Goal: Check status: Check status

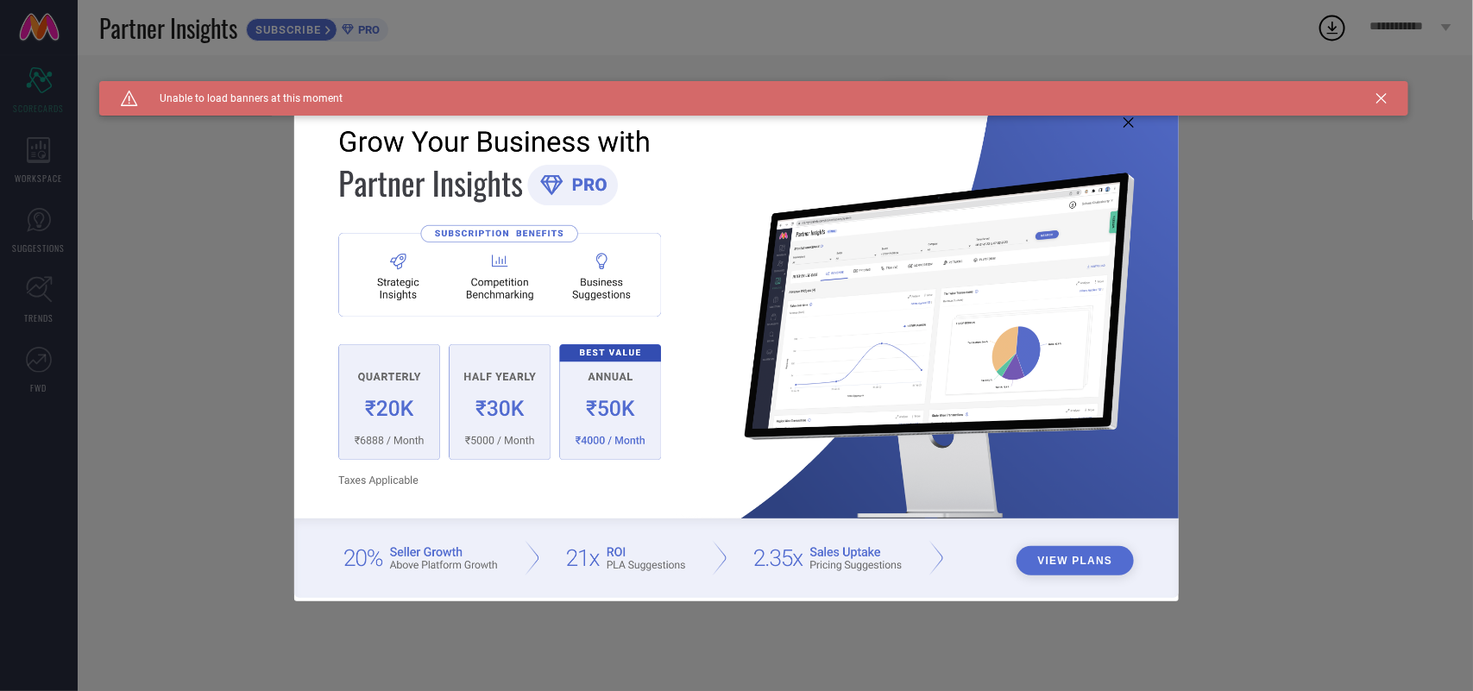
type input "All"
click at [1381, 99] on icon at bounding box center [1381, 98] width 10 height 10
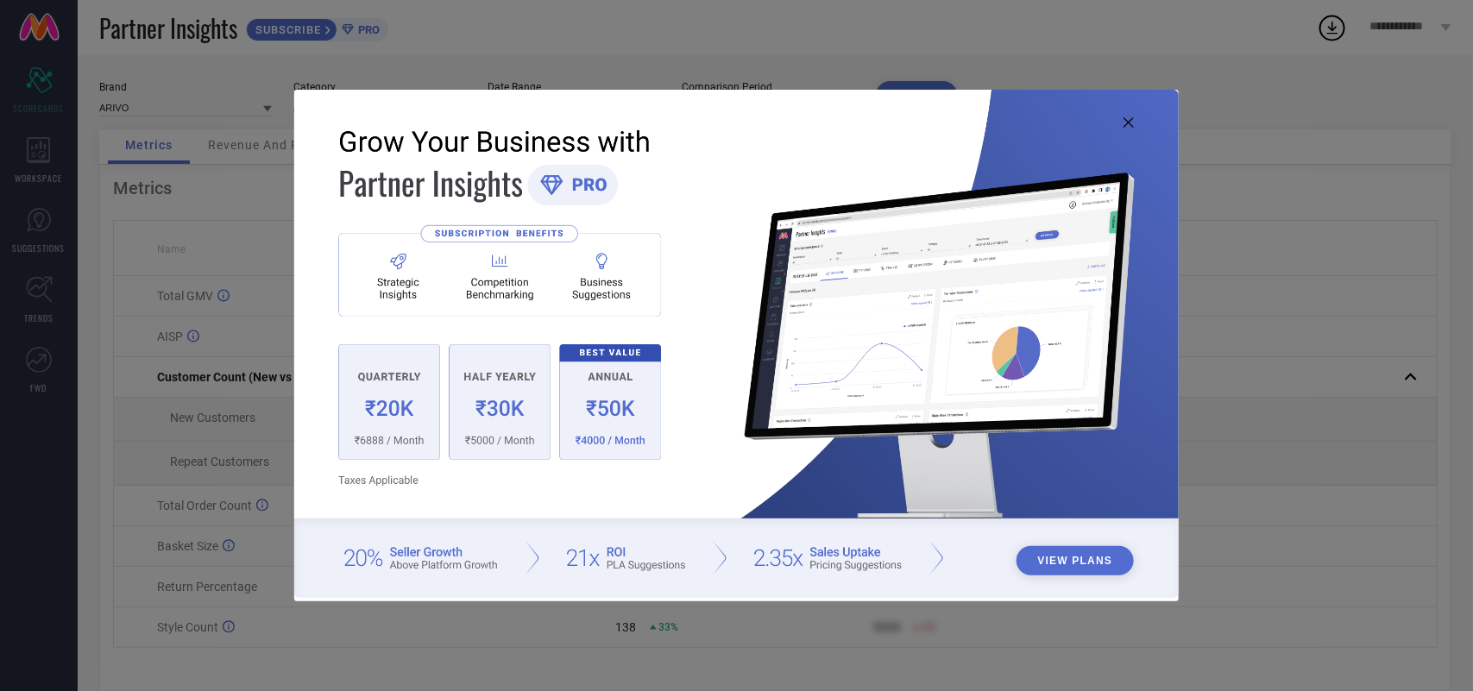
click at [1127, 119] on icon at bounding box center [1128, 122] width 10 height 10
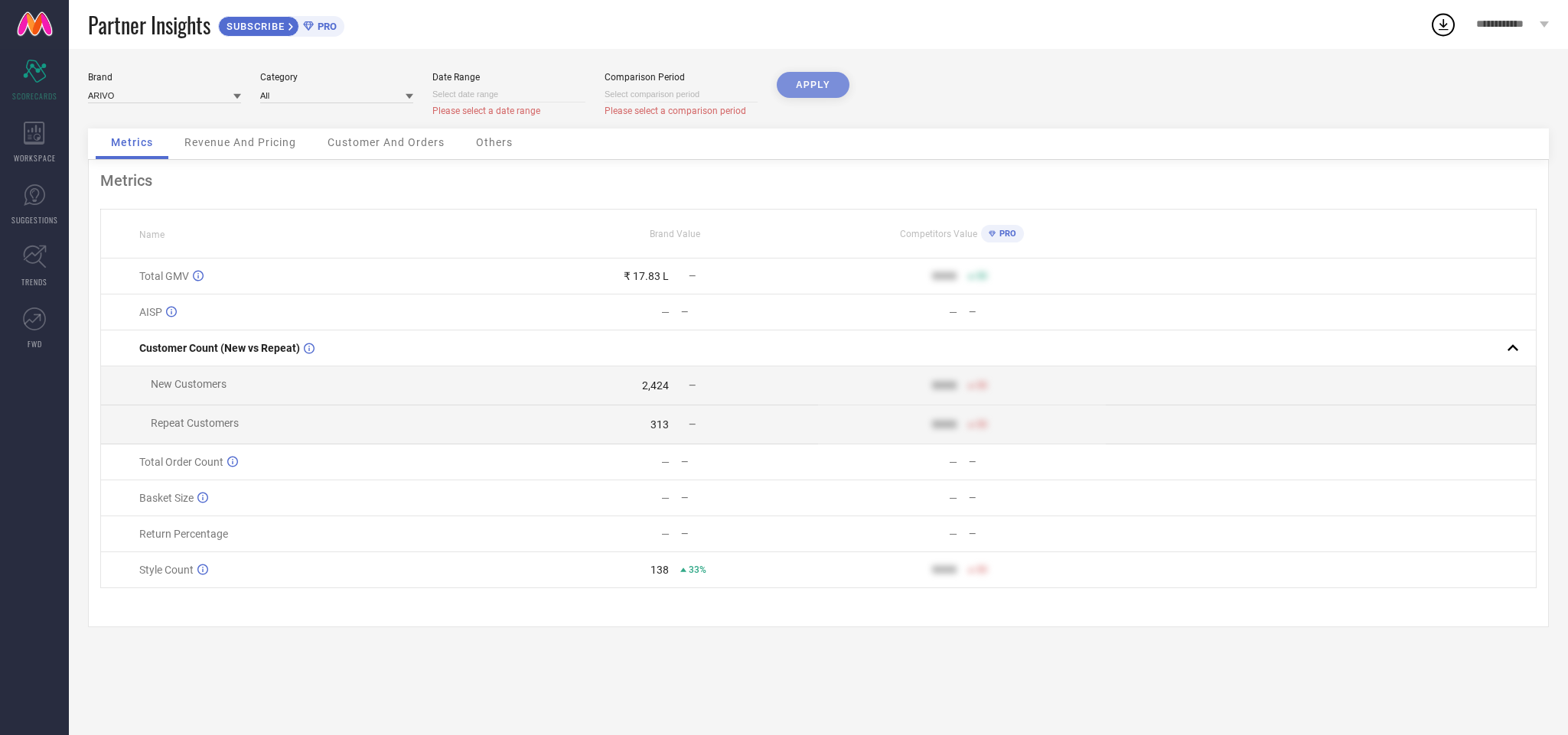
click at [503, 98] on input at bounding box center [509, 95] width 153 height 16
select select "9"
select select "2025"
select select "10"
select select "2025"
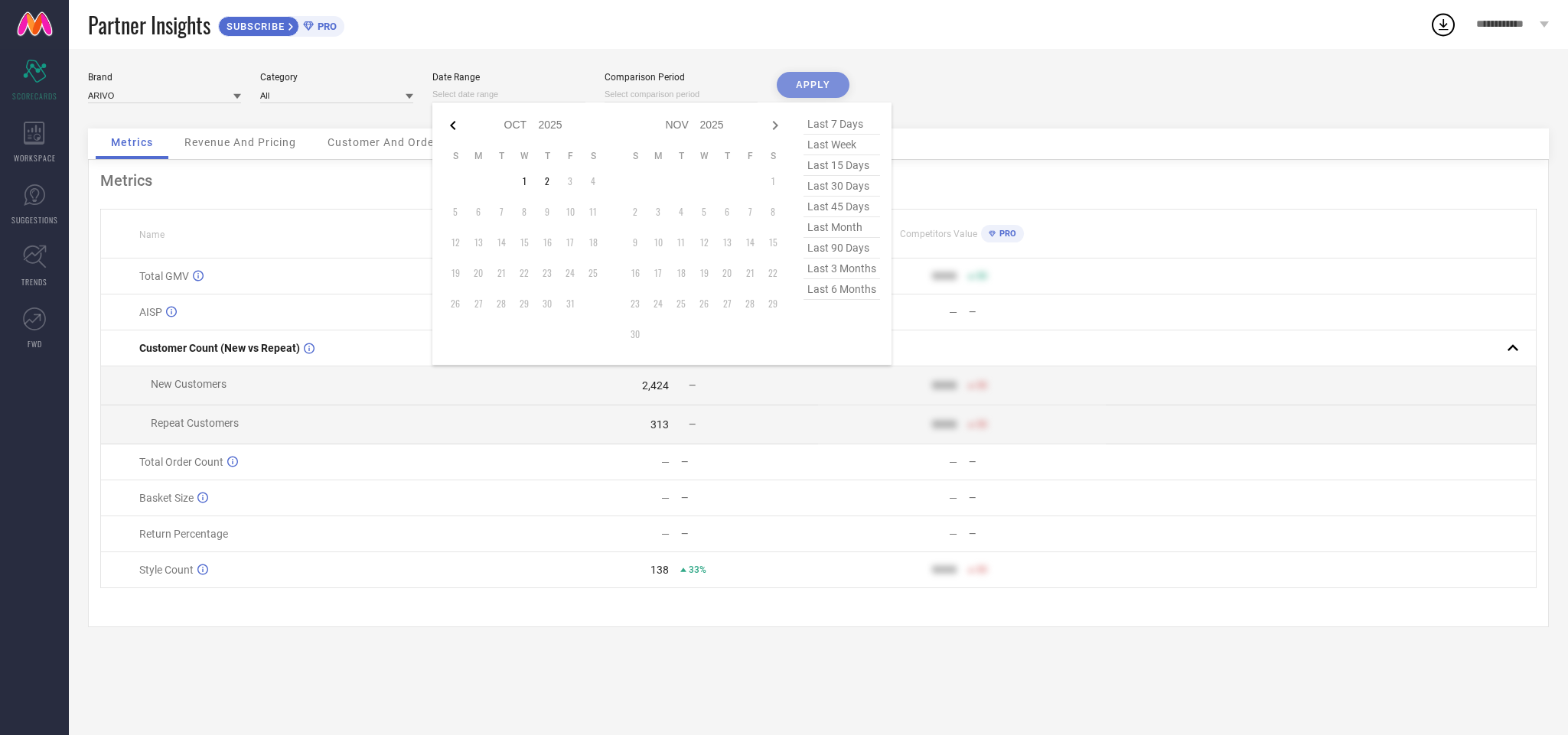
click at [450, 127] on icon at bounding box center [452, 125] width 19 height 19
select select "8"
select select "2025"
select select "9"
select select "2025"
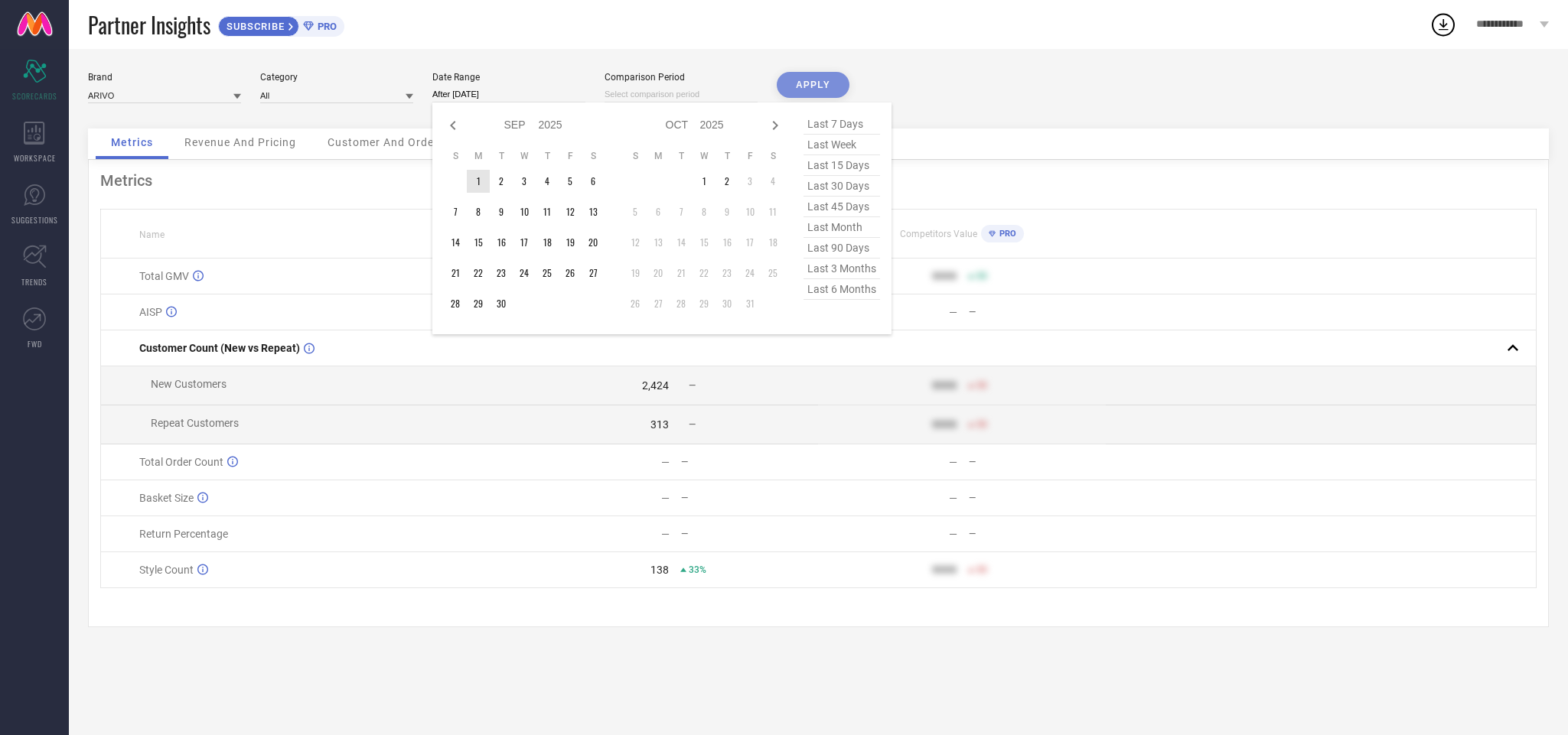
click at [475, 184] on td "1" at bounding box center [478, 182] width 23 height 23
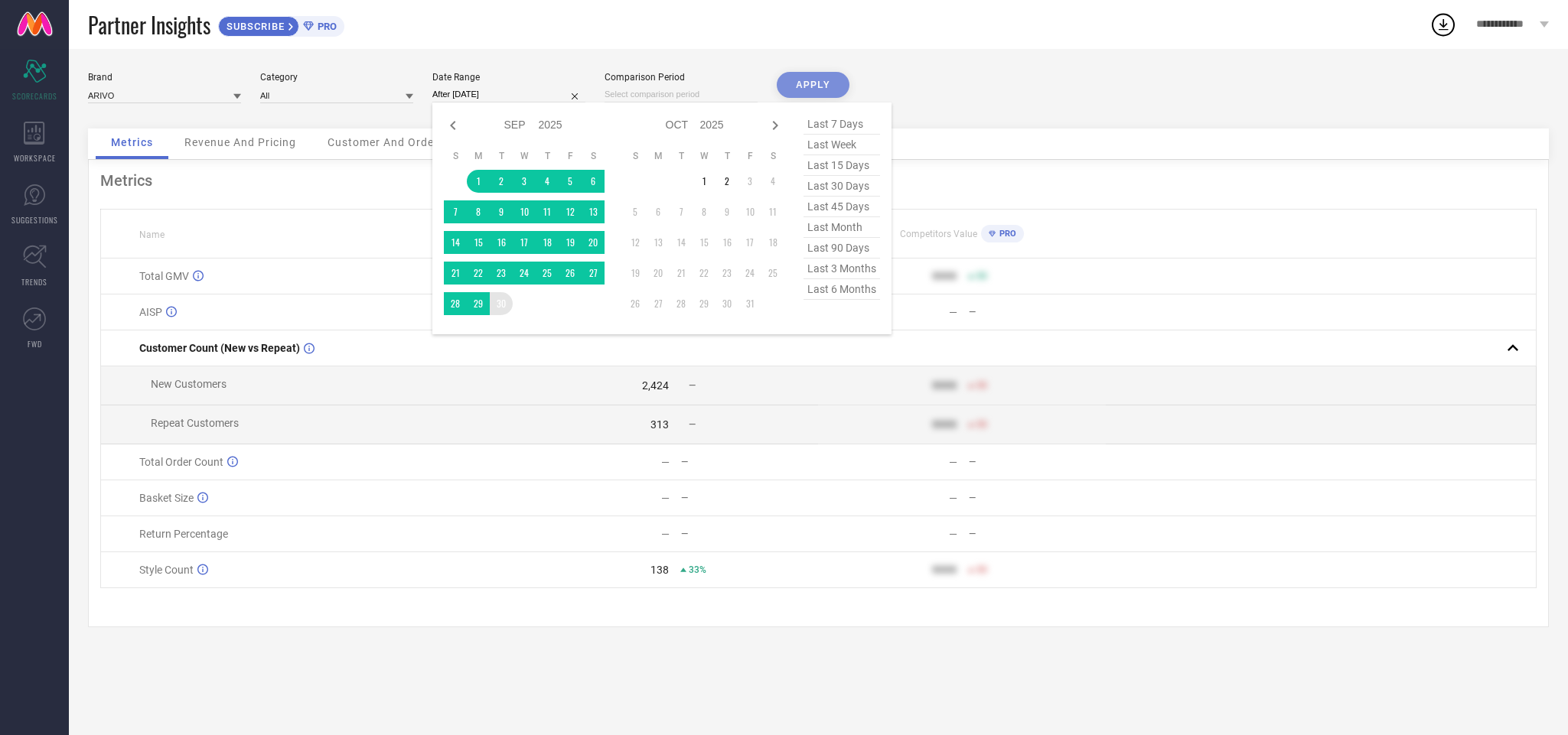
type input "[DATE] to [DATE]"
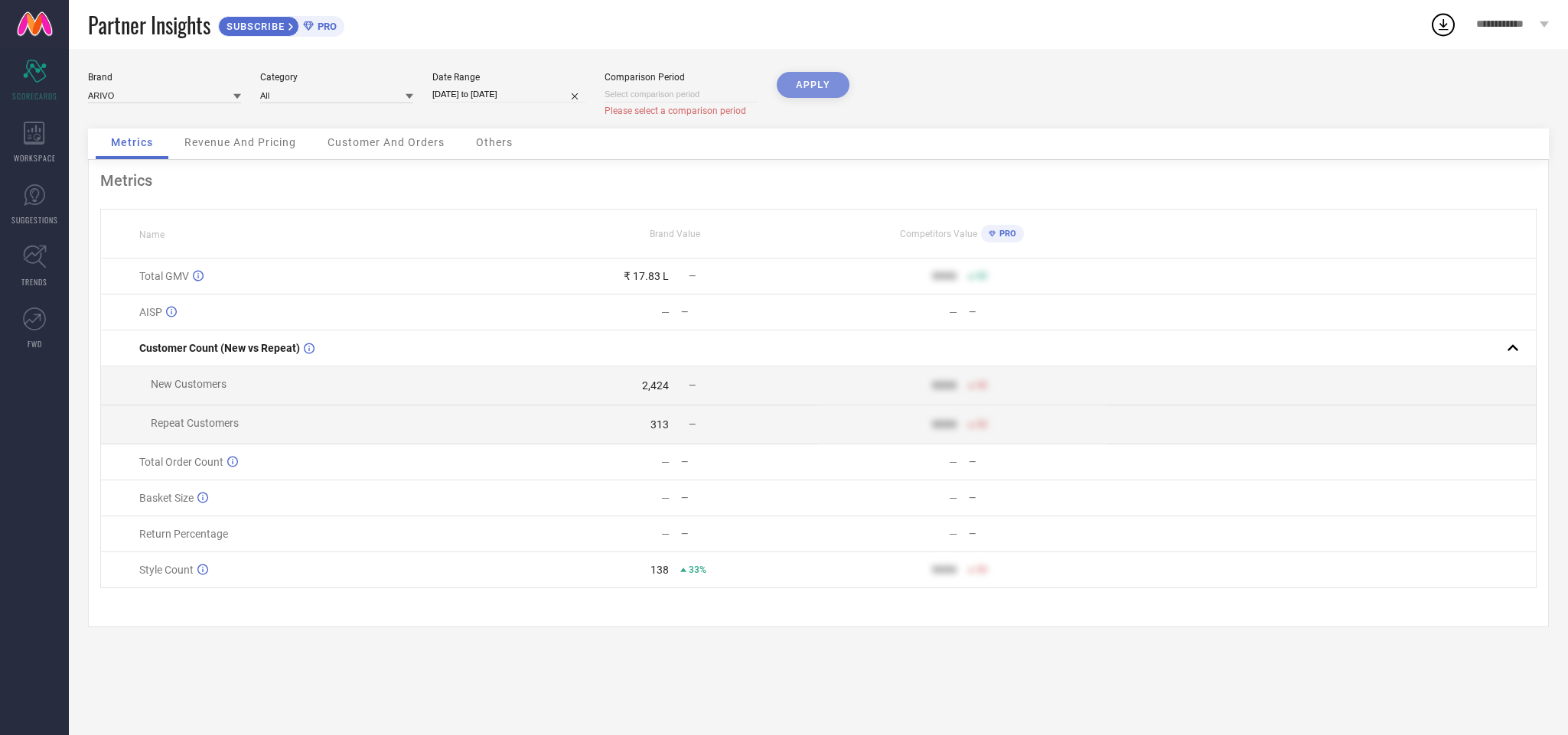
click at [634, 98] on input at bounding box center [681, 95] width 153 height 16
select select "9"
select select "2025"
select select "10"
select select "2025"
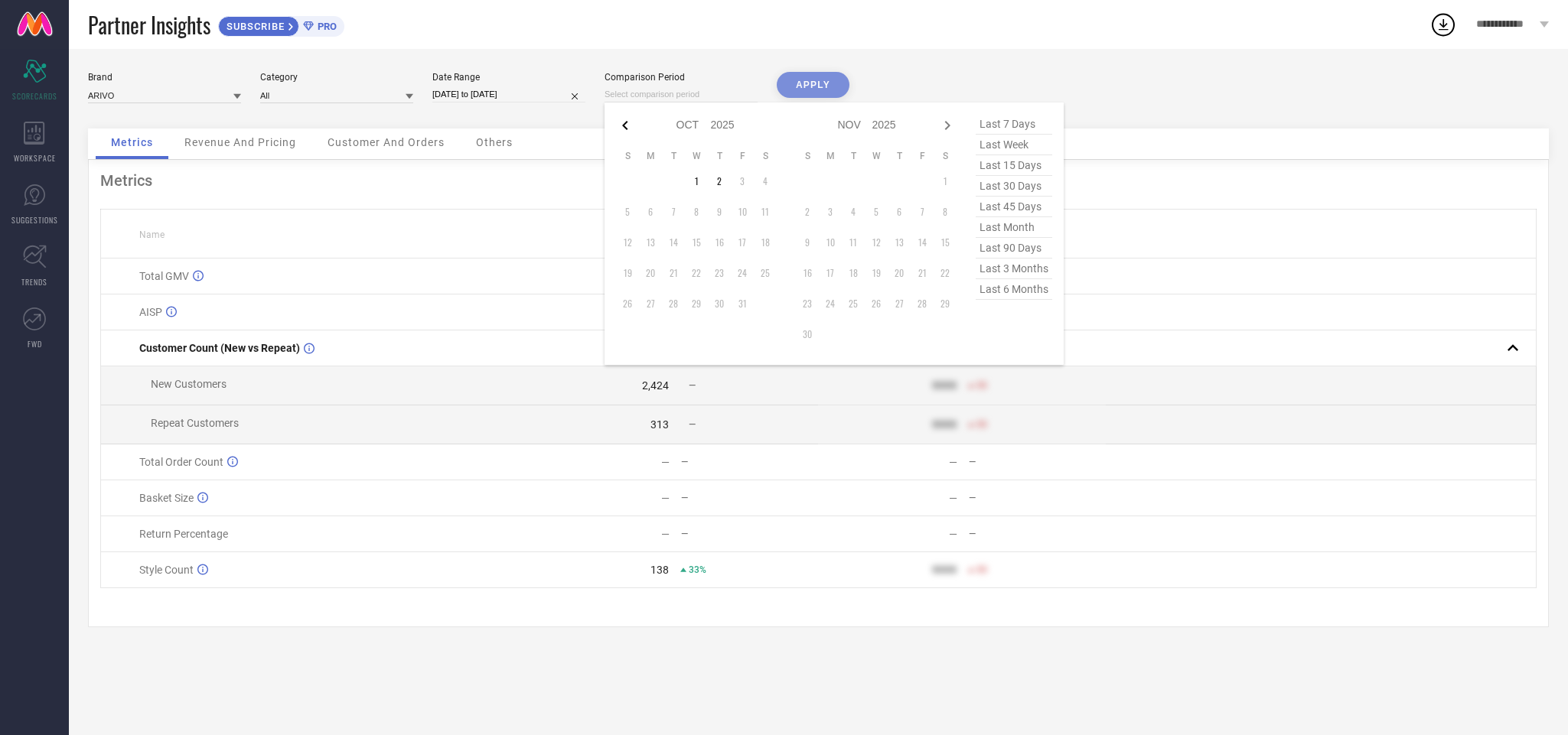
click at [620, 126] on icon at bounding box center [625, 125] width 19 height 19
select select "8"
select select "2025"
select select "9"
select select "2025"
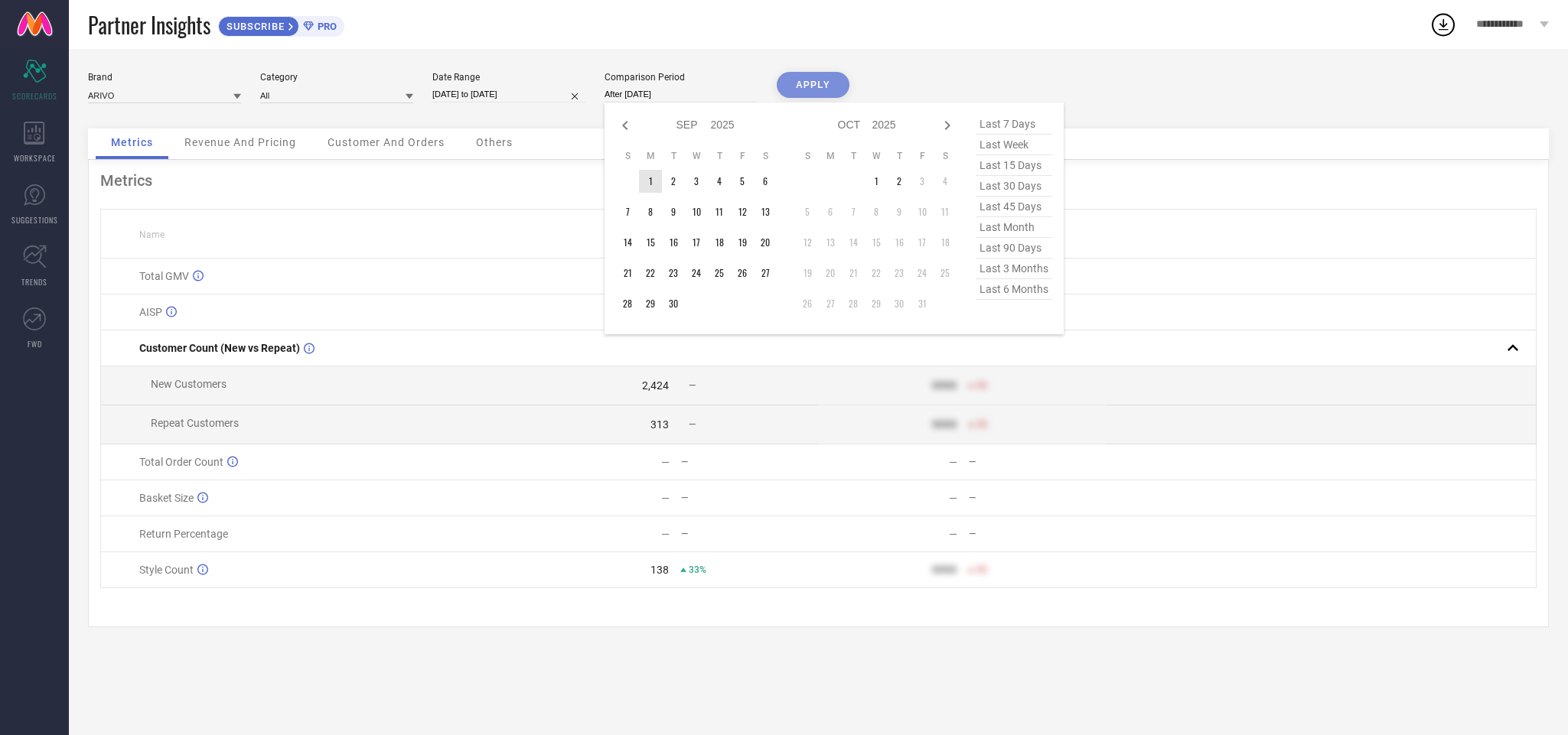
click at [650, 184] on td "1" at bounding box center [650, 182] width 23 height 23
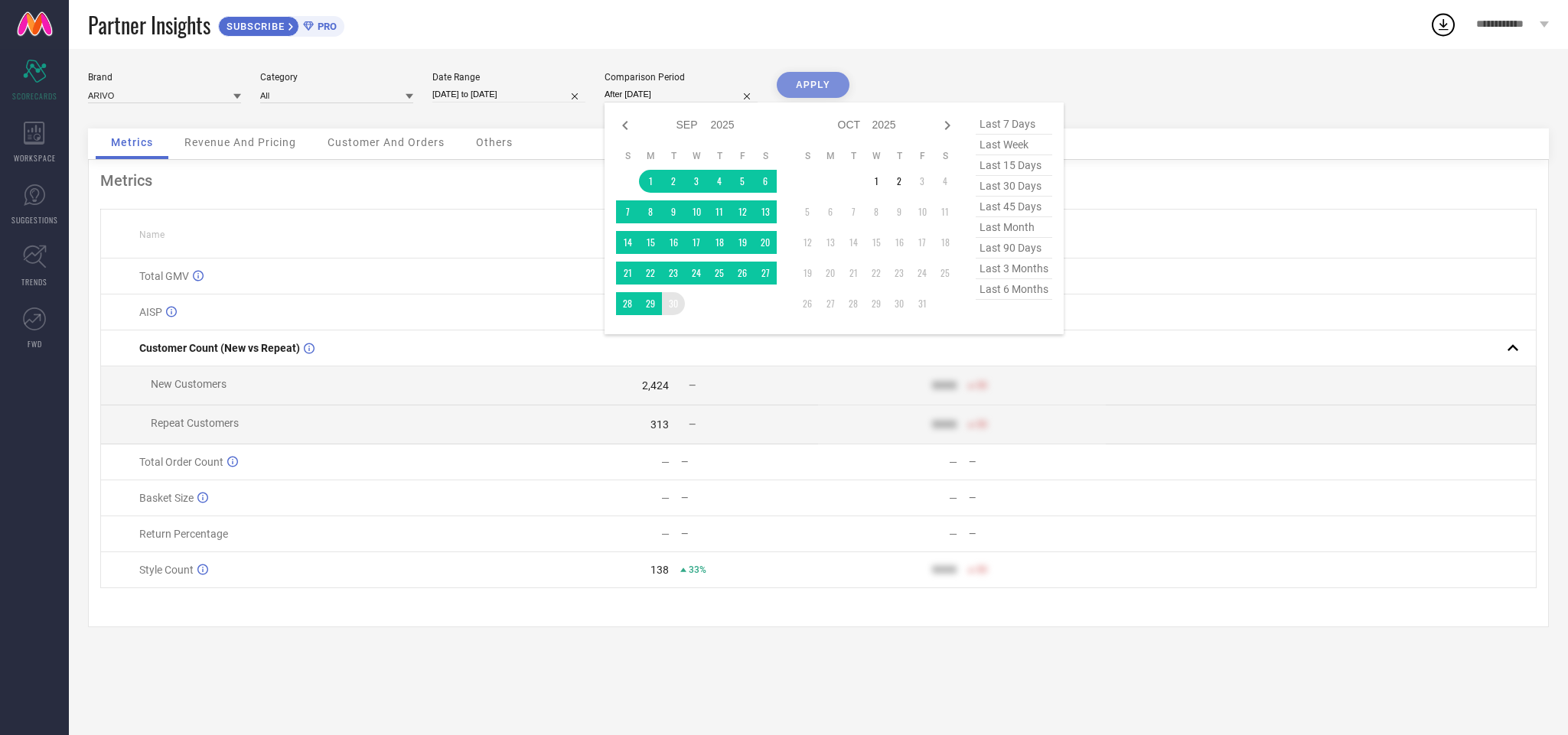
type input "[DATE] to [DATE]"
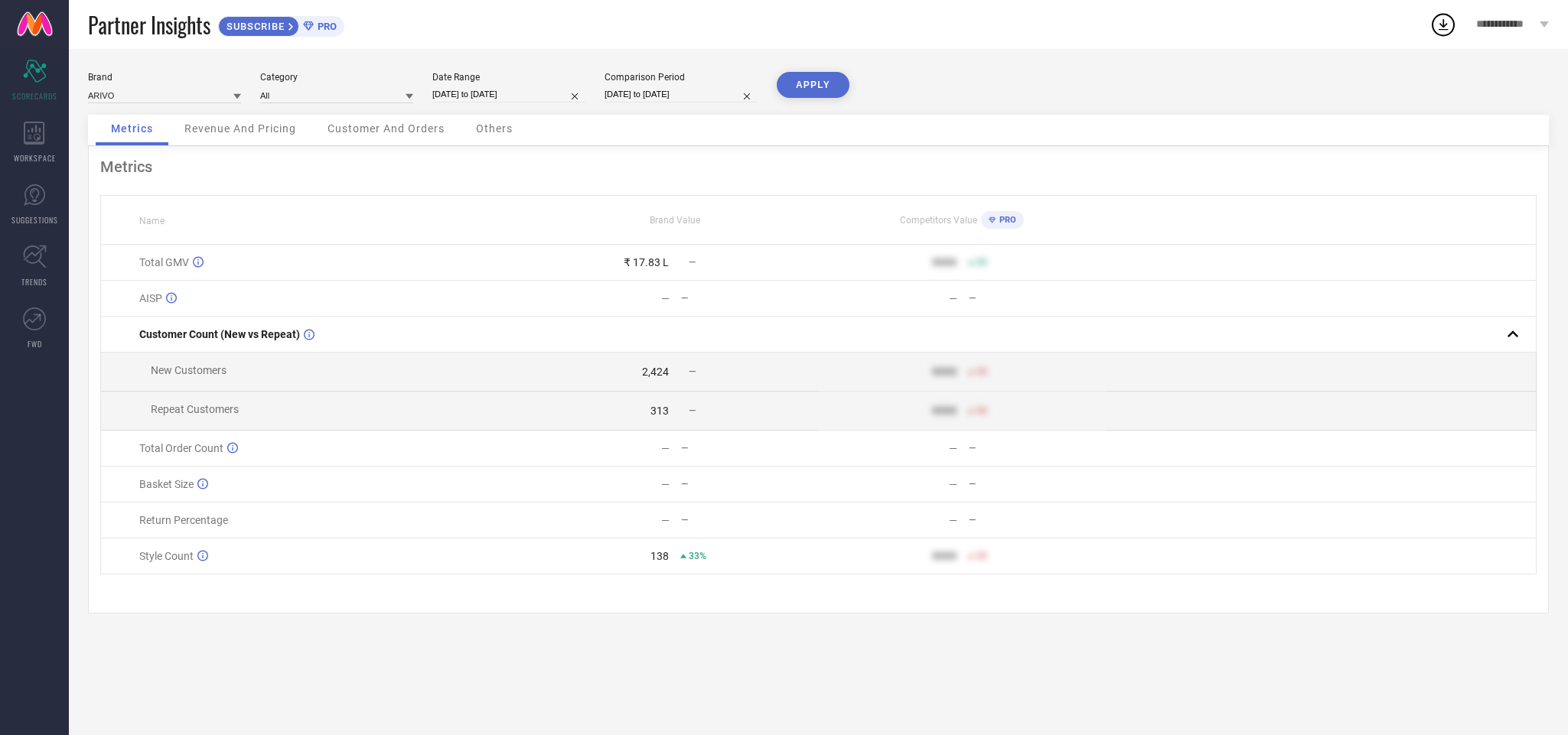
click at [809, 82] on button "APPLY" at bounding box center [813, 84] width 73 height 26
click at [331, 25] on span "PRO" at bounding box center [325, 26] width 23 height 12
click at [1305, 24] on span "**********" at bounding box center [1505, 25] width 59 height 13
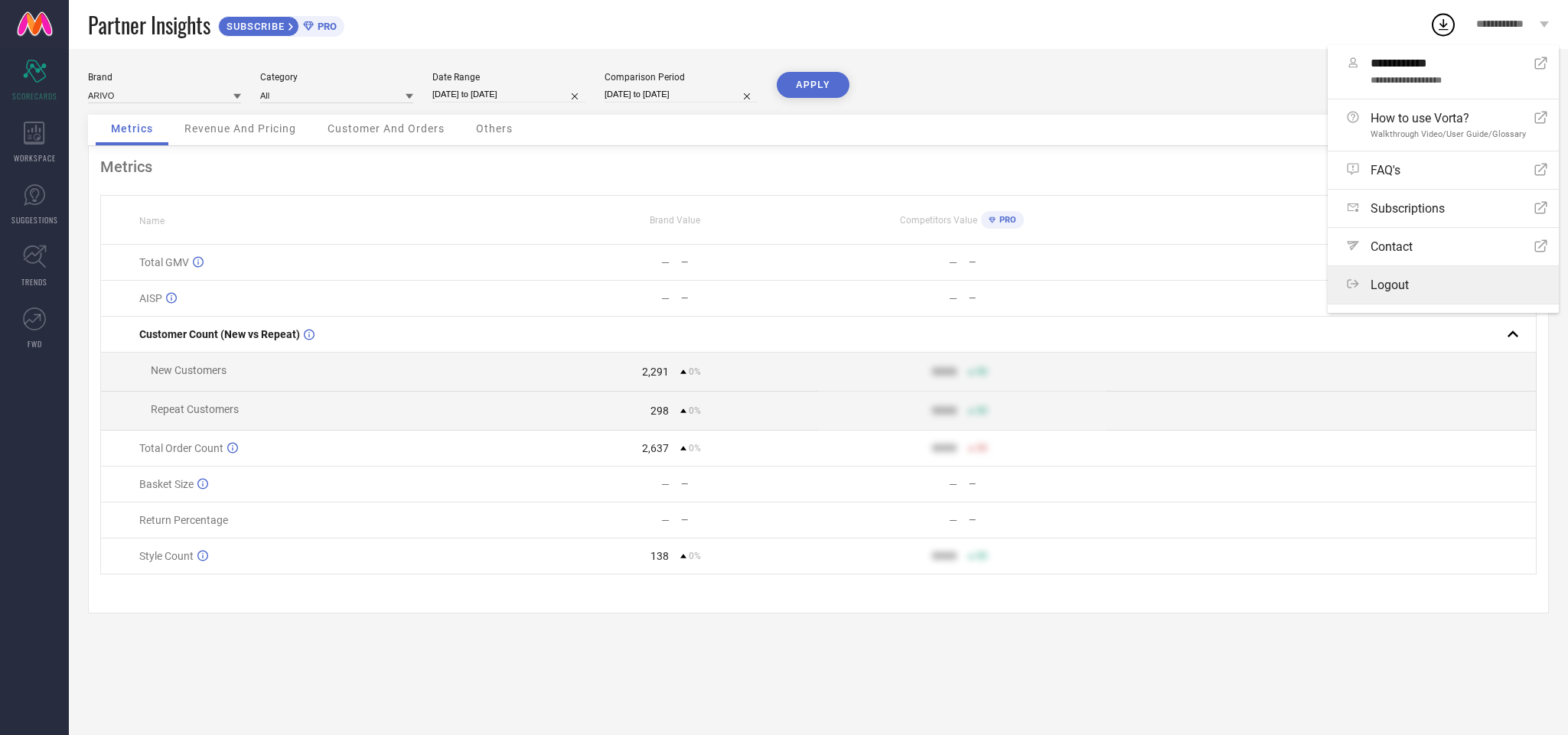
click at [1305, 293] on span "Logout" at bounding box center [1389, 285] width 38 height 14
click at [0, 0] on button "Logout" at bounding box center [0, 0] width 0 height 0
